Goal: Information Seeking & Learning: Learn about a topic

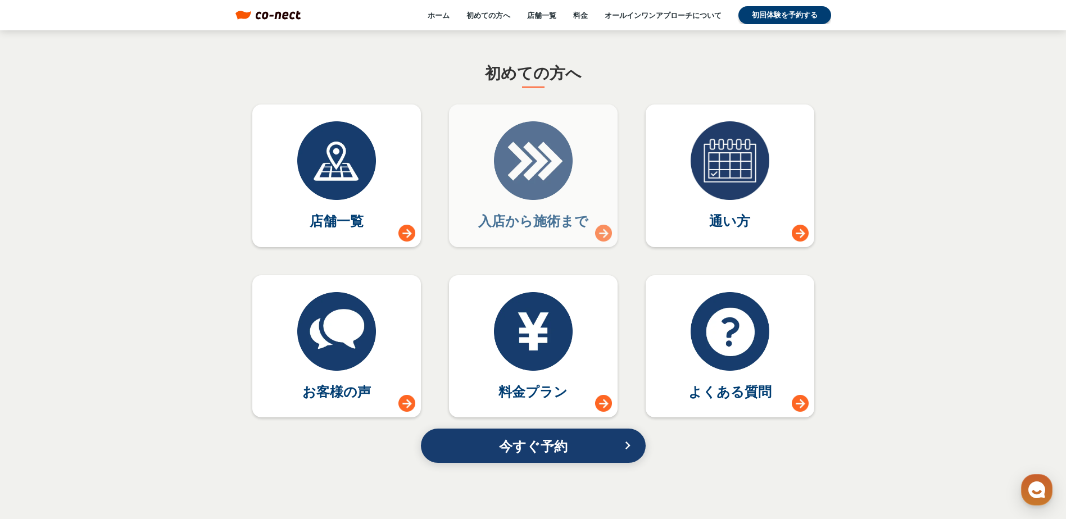
scroll to position [5000, 0]
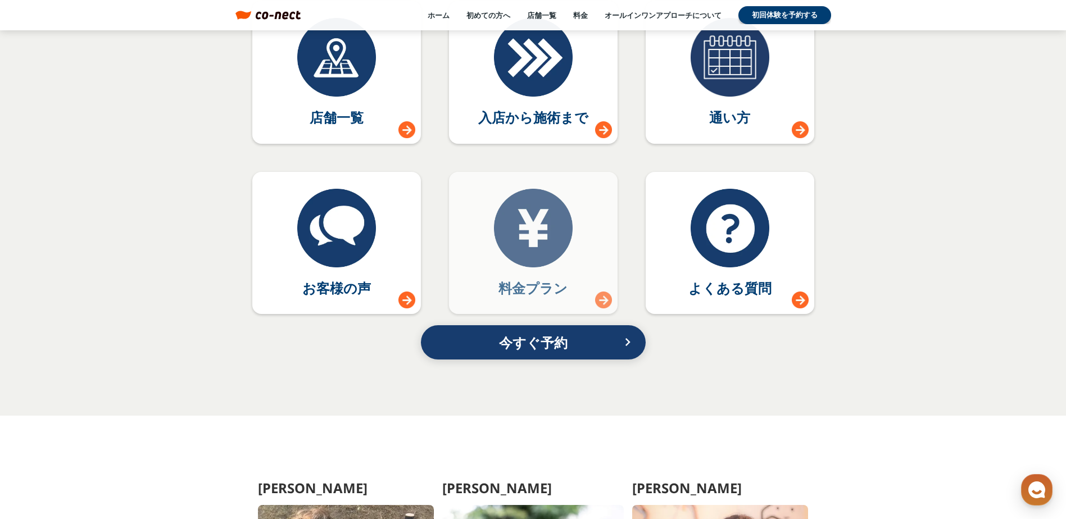
click at [560, 270] on link "料金プラン" at bounding box center [533, 243] width 169 height 143
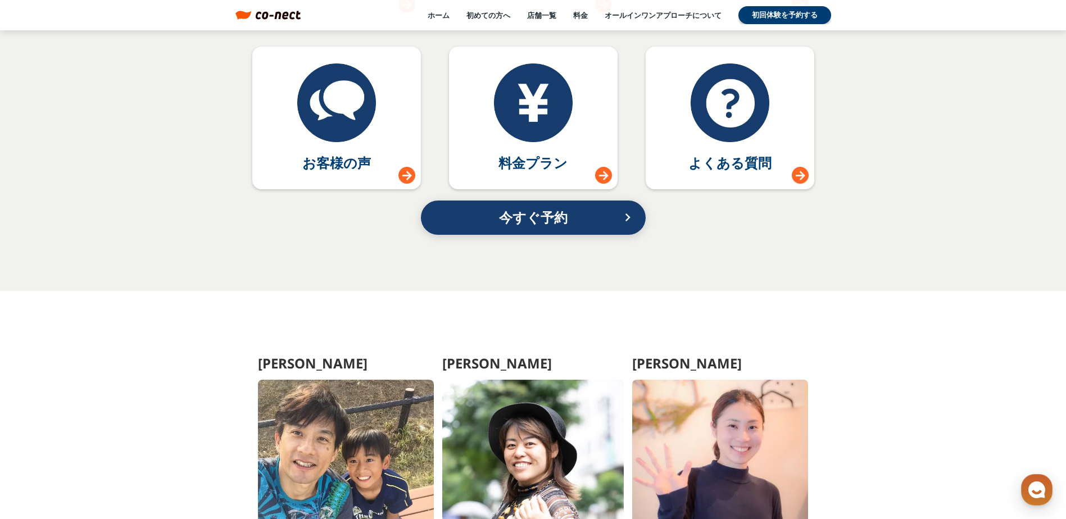
scroll to position [5281, 0]
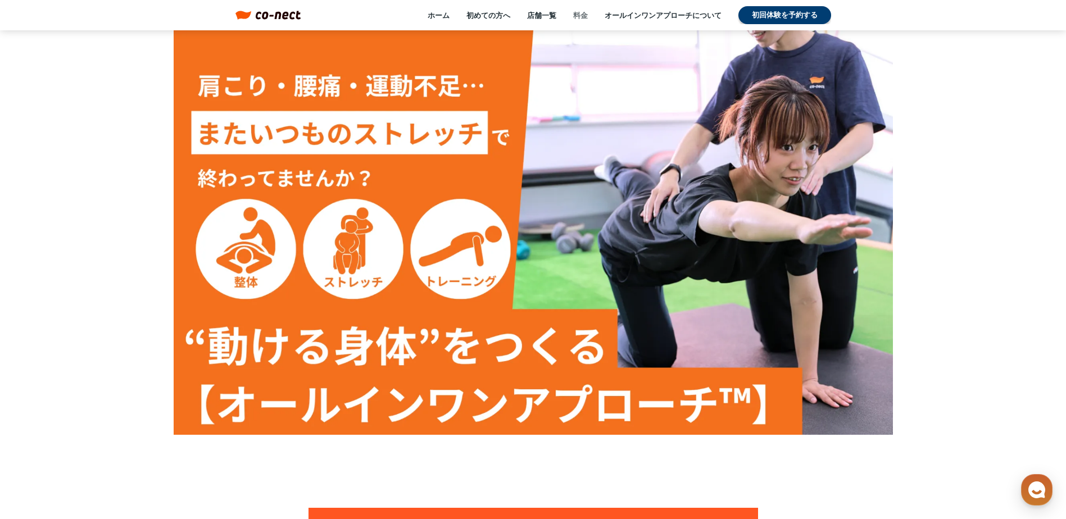
click at [580, 17] on link "料金" at bounding box center [580, 15] width 15 height 10
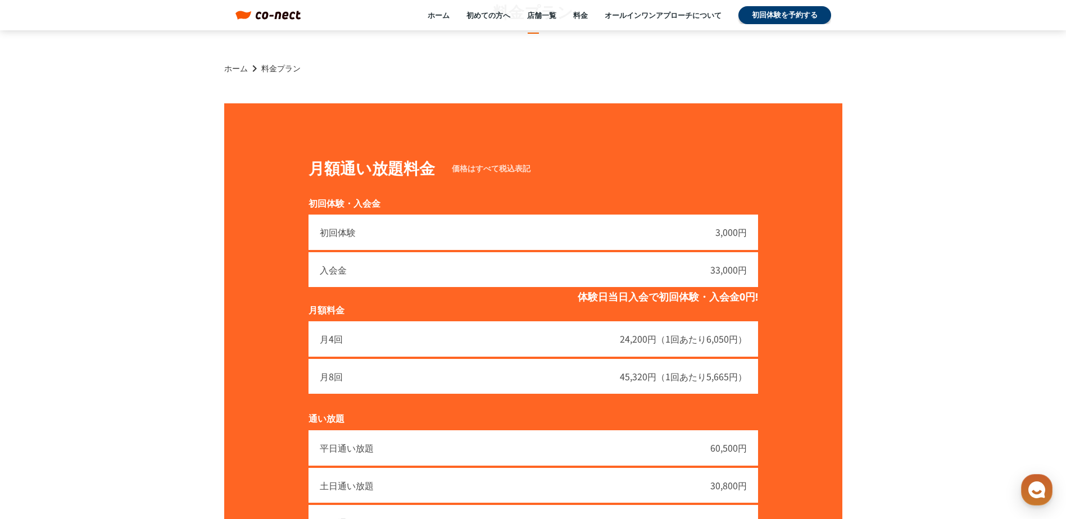
click at [461, 15] on div "ホーム 初めての方へ 店舗一覧 料金 オールインワンアプローチについて 初回体験を予約する" at bounding box center [566, 15] width 530 height 18
click at [467, 15] on link "初めての方へ" at bounding box center [488, 15] width 44 height 10
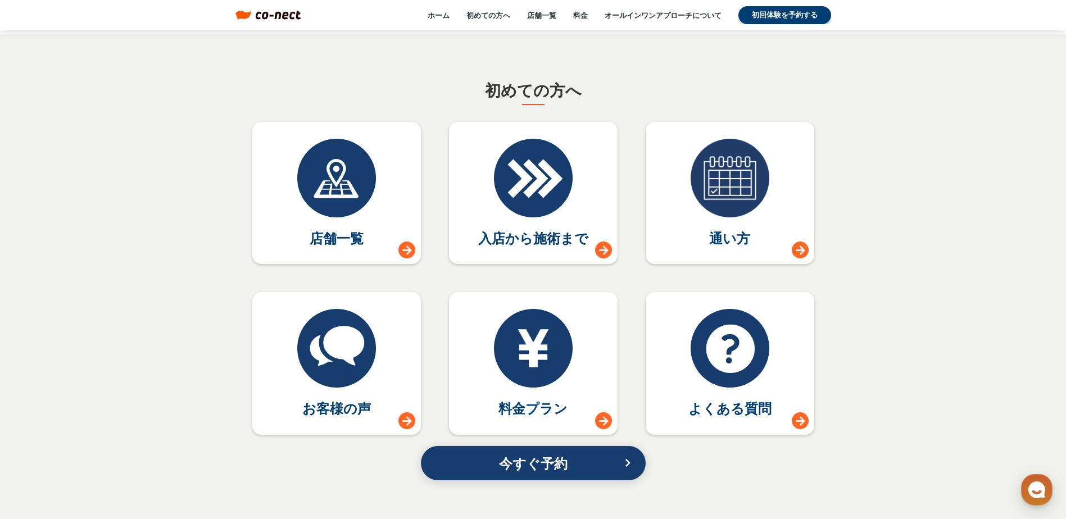
scroll to position [4913, 0]
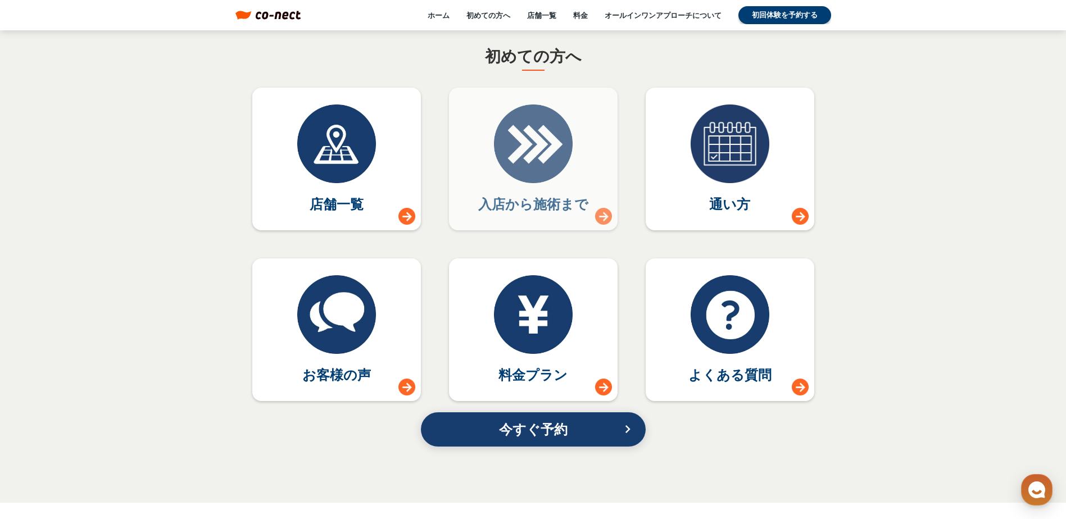
click at [526, 172] on div at bounding box center [533, 143] width 79 height 79
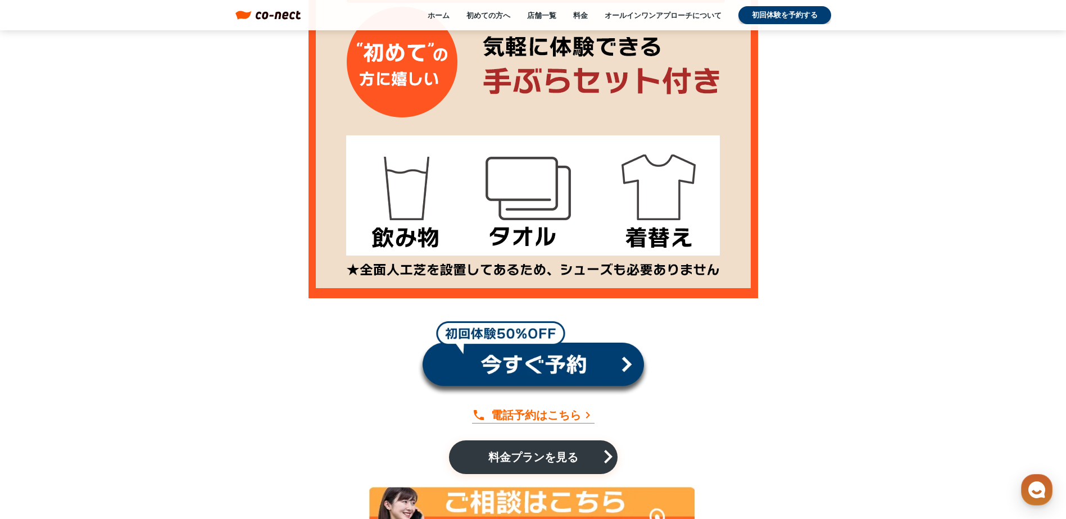
scroll to position [1191, 0]
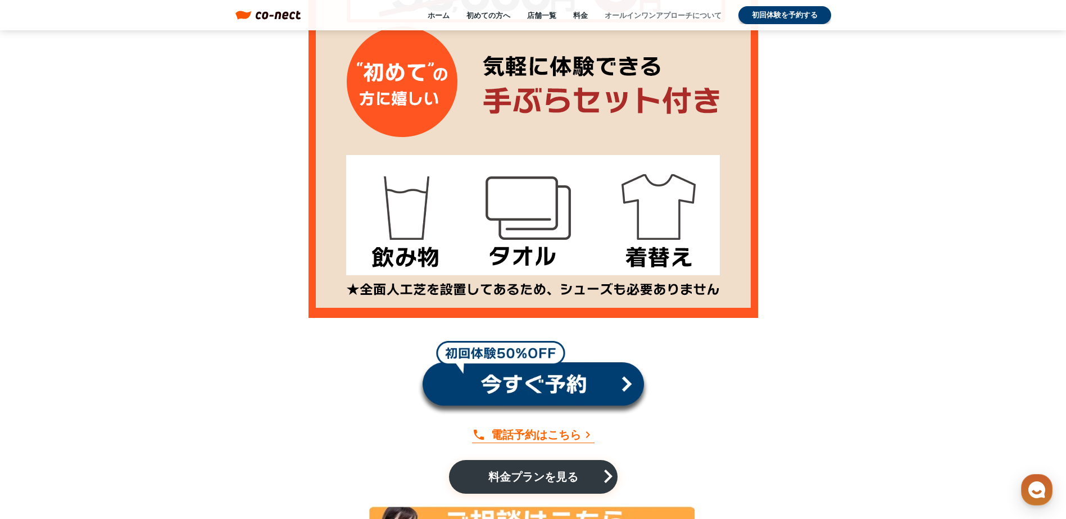
click at [643, 13] on link "オールインワンアプローチについて" at bounding box center [662, 15] width 117 height 10
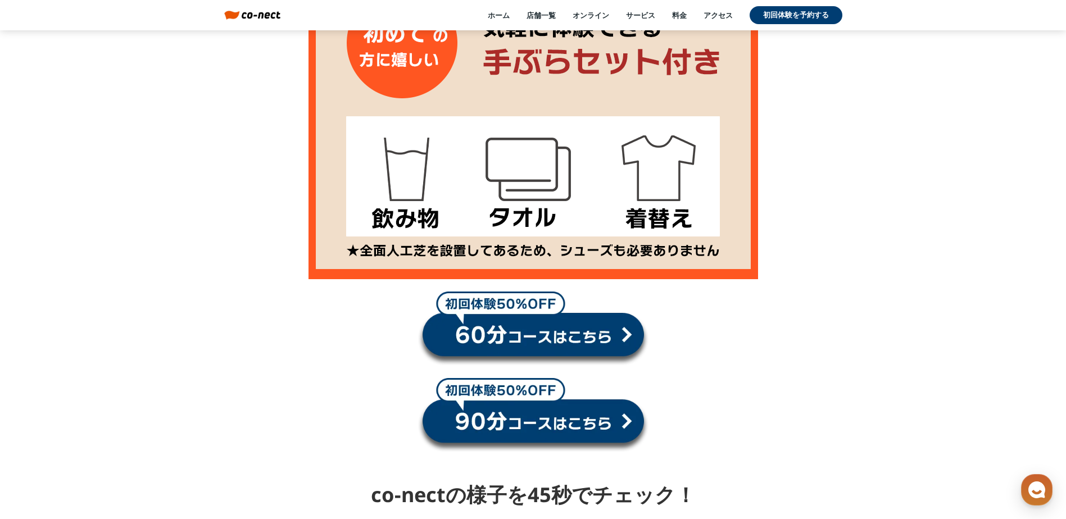
scroll to position [1348, 0]
